Goal: Entertainment & Leisure: Consume media (video, audio)

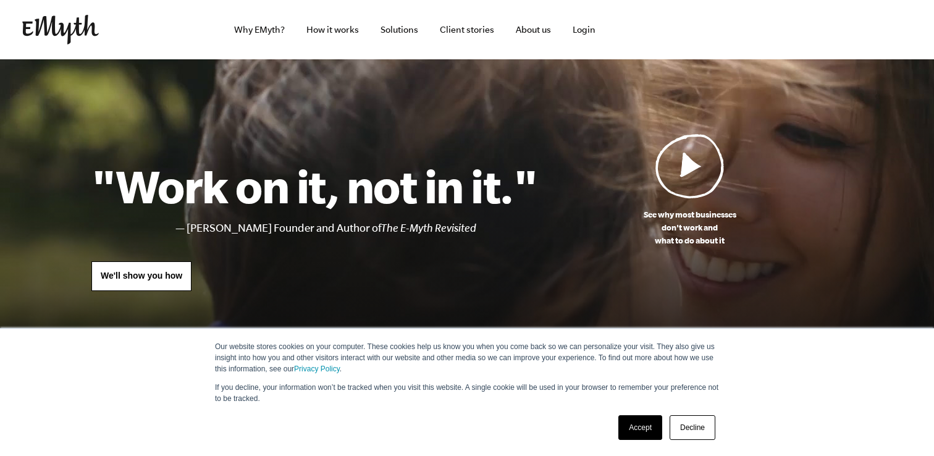
click at [676, 178] on img at bounding box center [689, 165] width 69 height 65
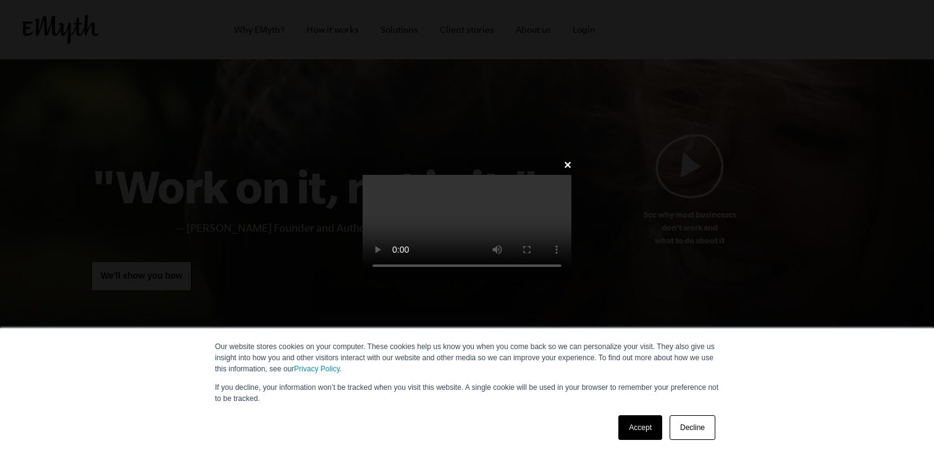
click at [645, 418] on link "Accept" at bounding box center [640, 427] width 44 height 25
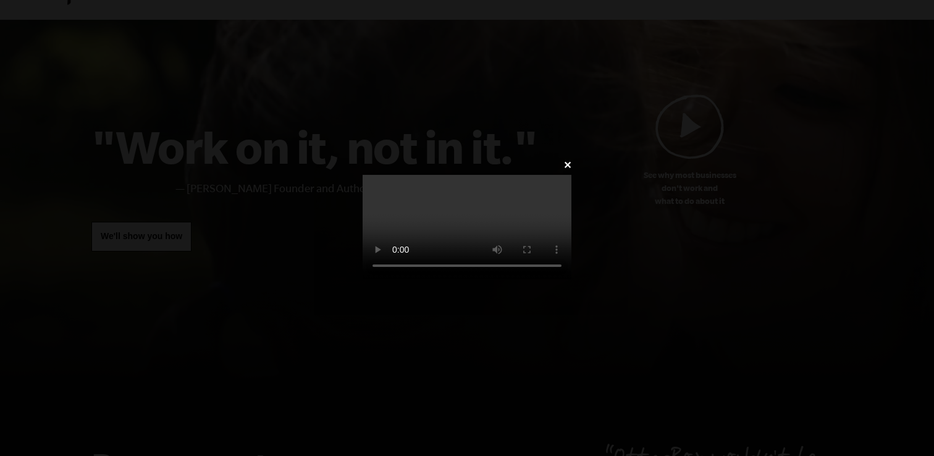
scroll to position [41, 0]
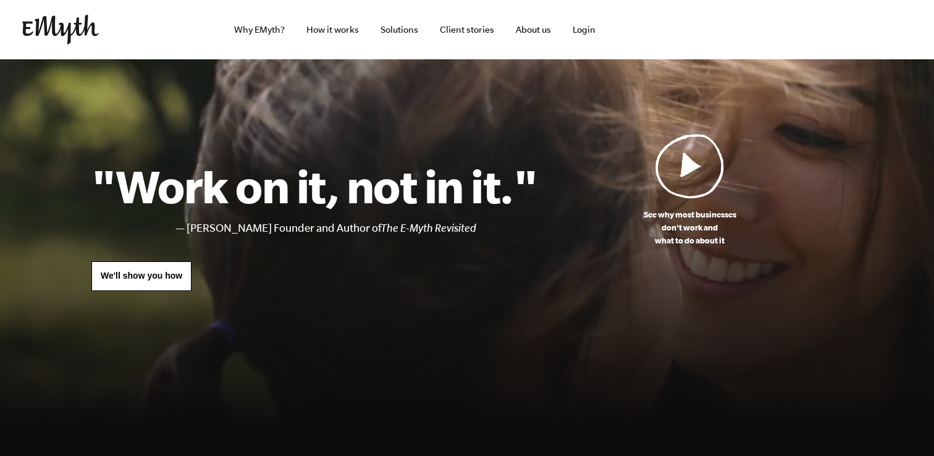
scroll to position [19, 0]
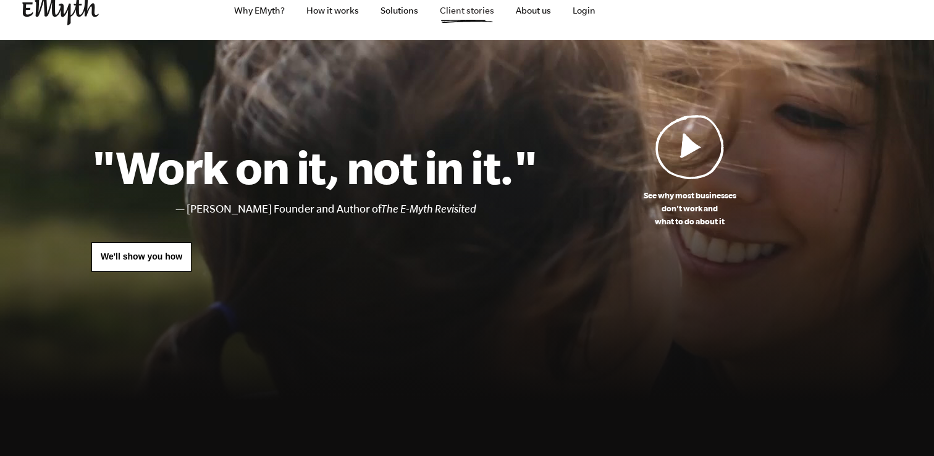
click at [474, 9] on link "Client stories" at bounding box center [467, 10] width 74 height 59
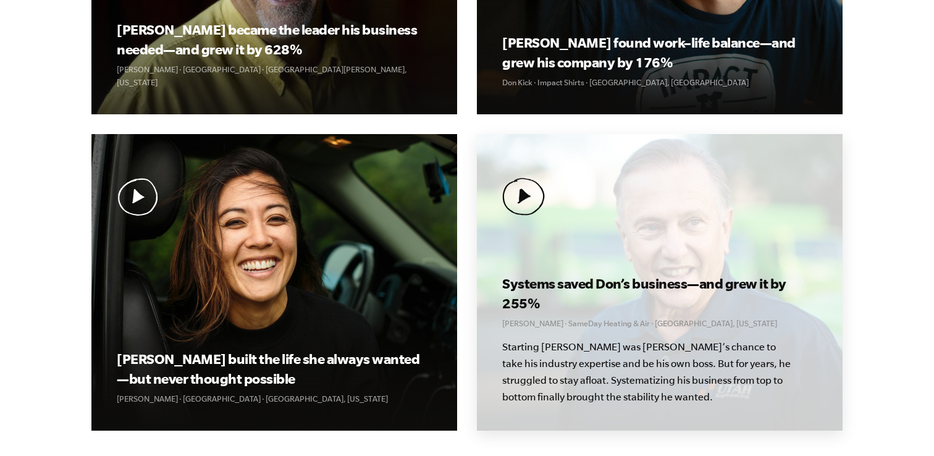
scroll to position [773, 0]
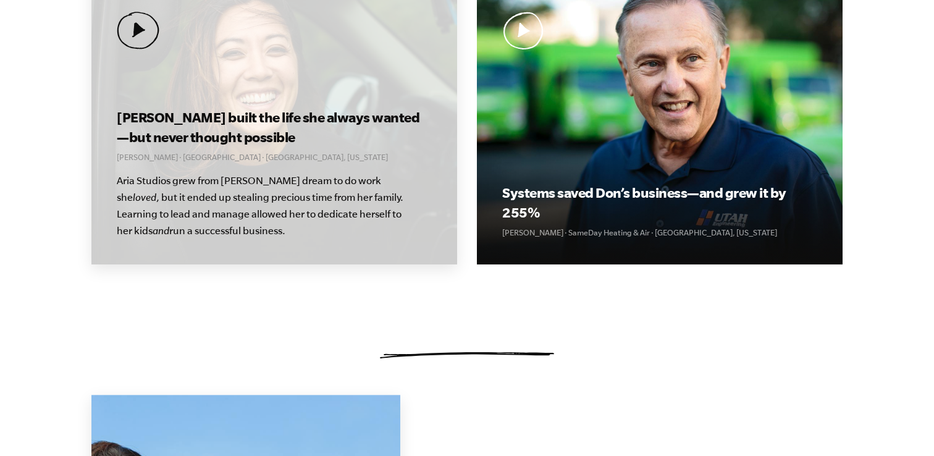
click at [365, 187] on p "Aria Studios grew from Kolby’s dream to do work she loved , but it ended up ste…" at bounding box center [262, 205] width 290 height 67
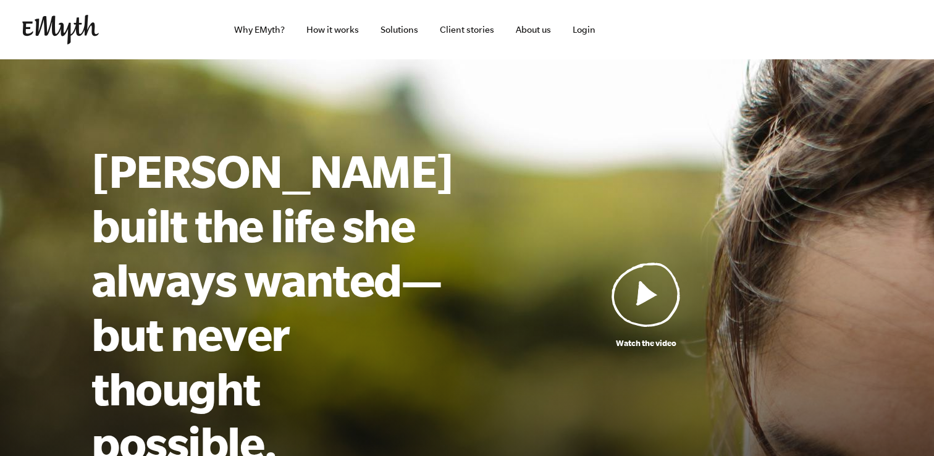
click at [646, 262] on img at bounding box center [645, 294] width 69 height 65
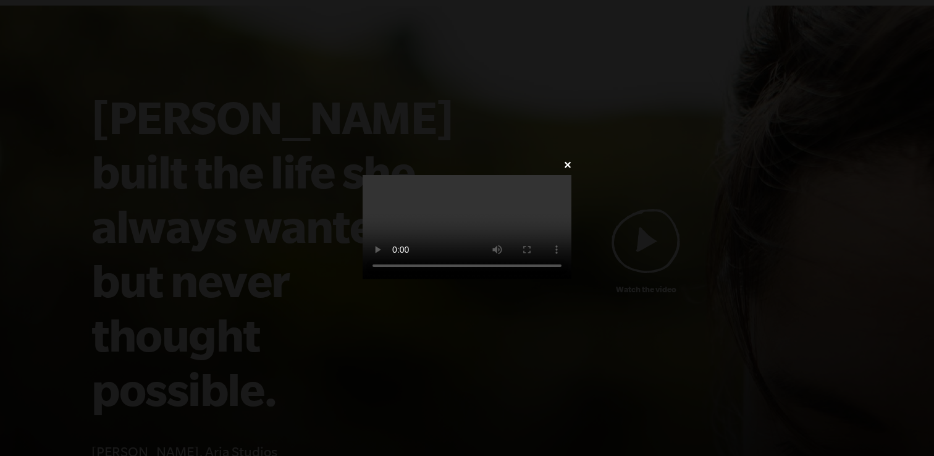
scroll to position [52, 0]
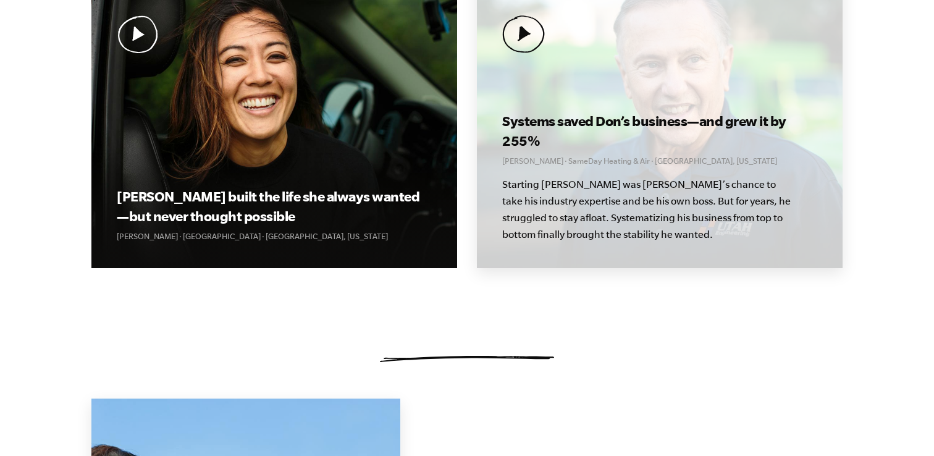
scroll to position [769, 0]
click at [546, 162] on p "Don Weaver · SameDay Heating & Air · Salt Lake City, Utah" at bounding box center [659, 160] width 314 height 13
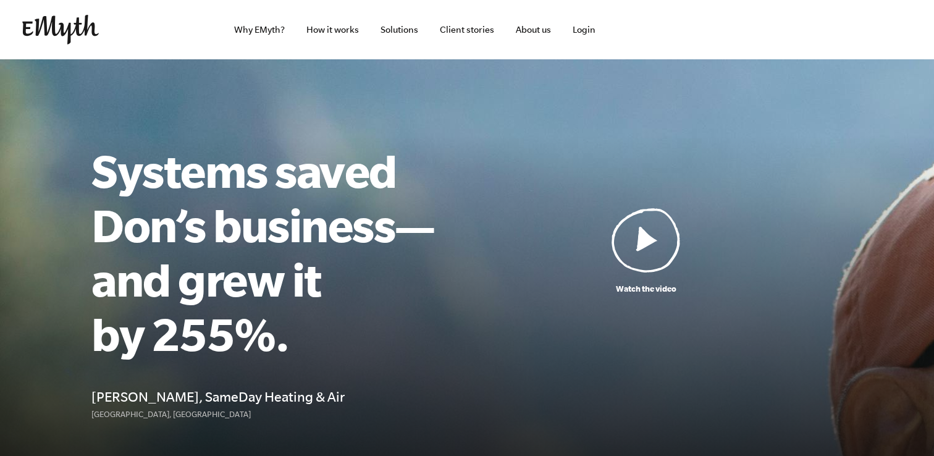
click at [618, 211] on img at bounding box center [645, 239] width 69 height 65
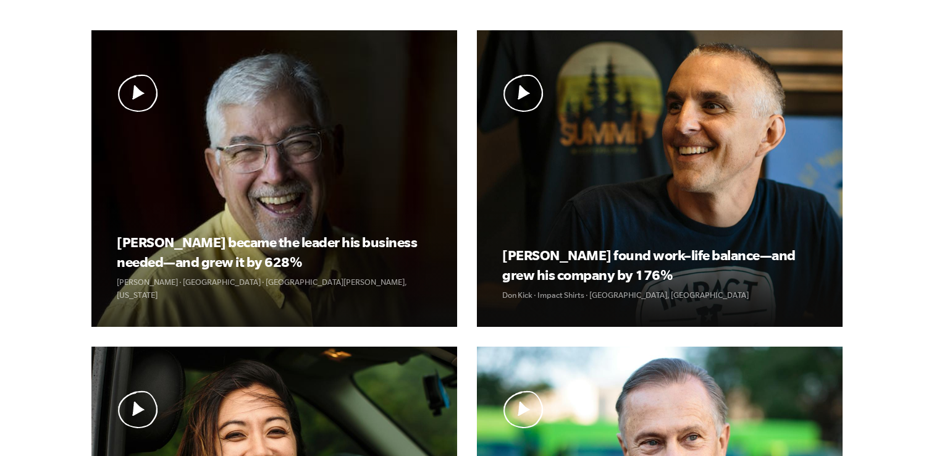
scroll to position [398, 0]
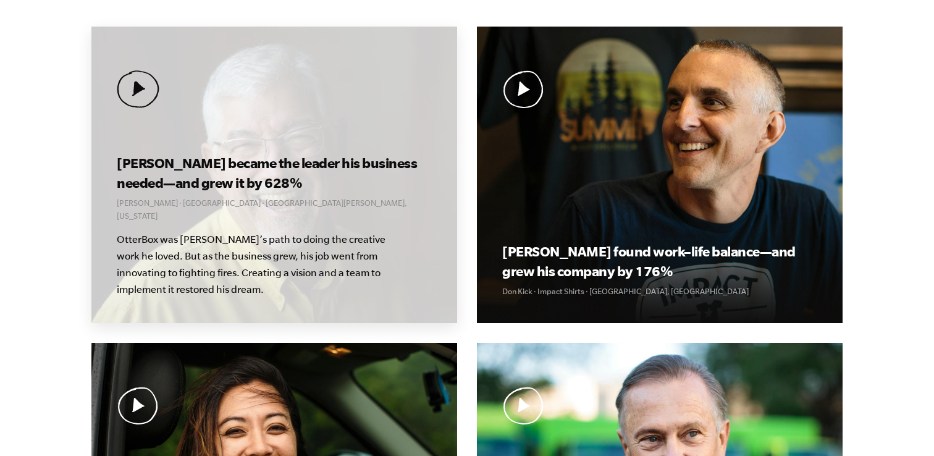
click at [132, 85] on img at bounding box center [138, 89] width 43 height 38
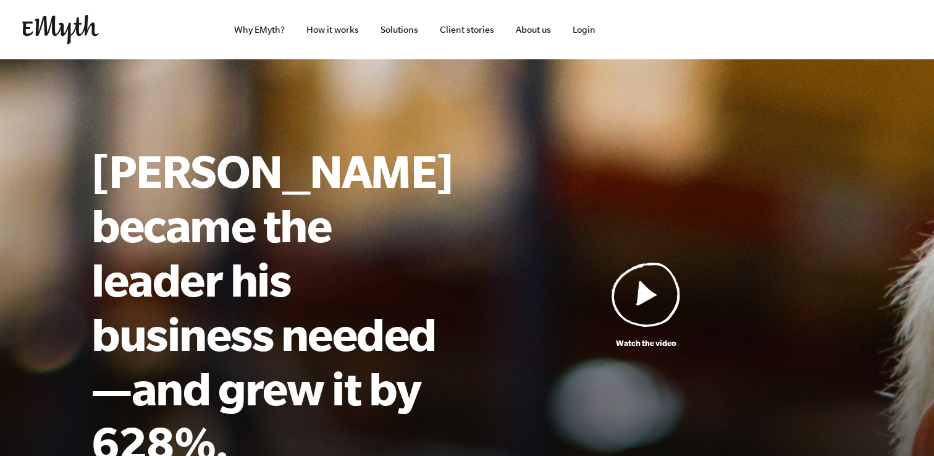
click at [617, 270] on img at bounding box center [645, 294] width 69 height 65
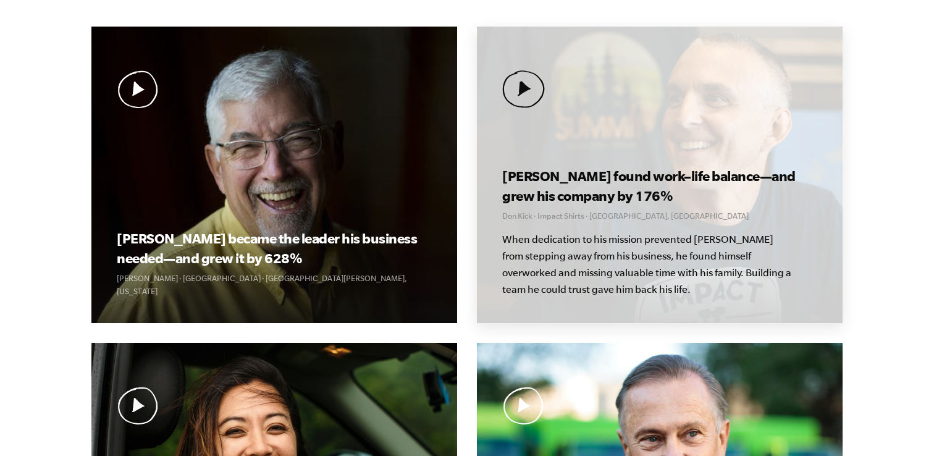
click at [527, 84] on img at bounding box center [523, 89] width 43 height 38
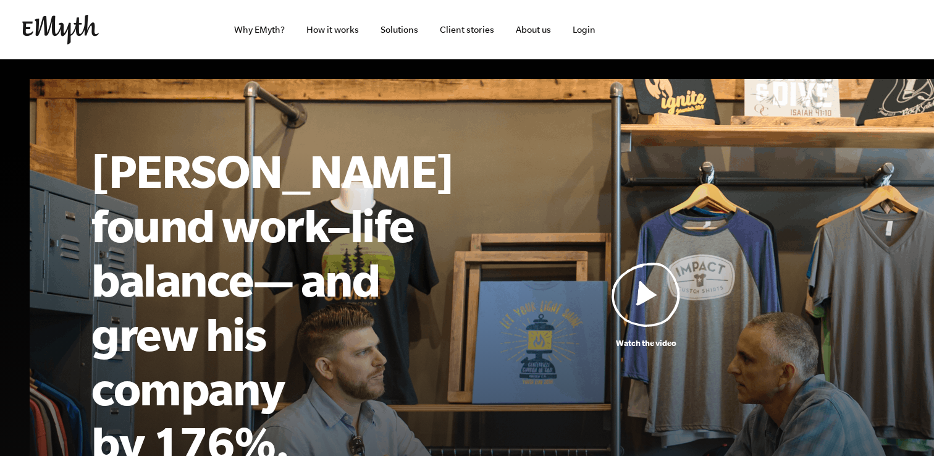
click at [642, 271] on img at bounding box center [645, 294] width 69 height 65
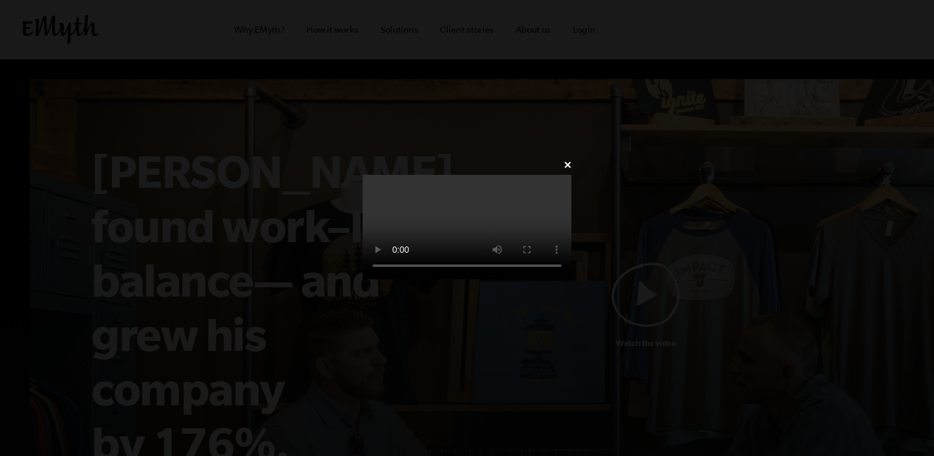
click at [571, 175] on video at bounding box center [467, 227] width 209 height 104
